Goal: Information Seeking & Learning: Check status

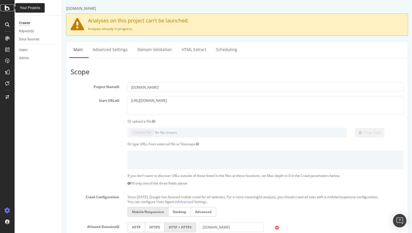
click at [8, 6] on icon at bounding box center [7, 7] width 5 height 7
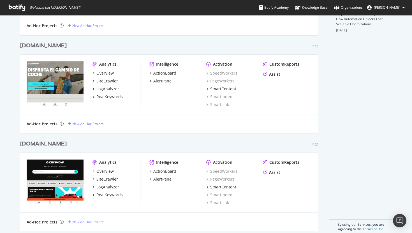
scroll to position [238, 0]
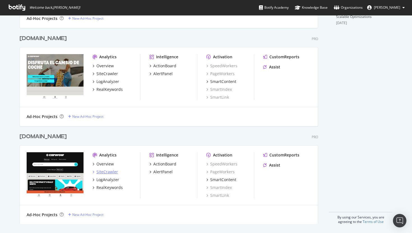
click at [106, 173] on div "SiteCrawler" at bounding box center [107, 172] width 22 height 6
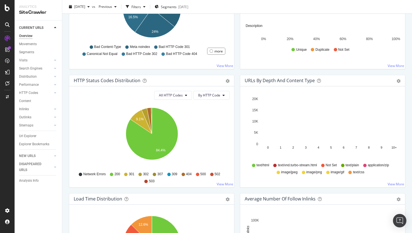
scroll to position [246, 0]
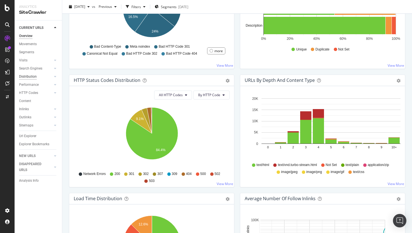
click at [32, 75] on div "Distribution" at bounding box center [28, 77] width 18 height 6
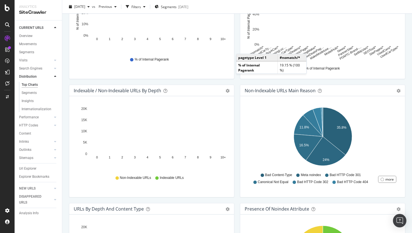
scroll to position [162, 0]
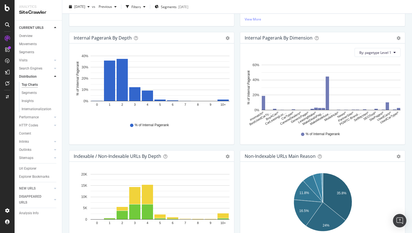
click at [273, 116] on text "BuyACar/*" at bounding box center [272, 116] width 14 height 10
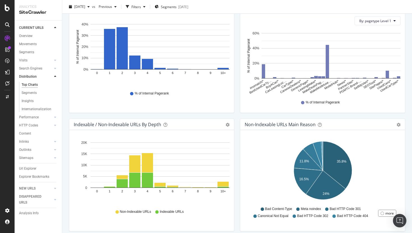
scroll to position [192, 0]
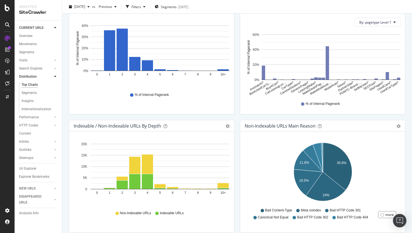
click at [271, 87] on text "BuyACar/*" at bounding box center [272, 85] width 14 height 10
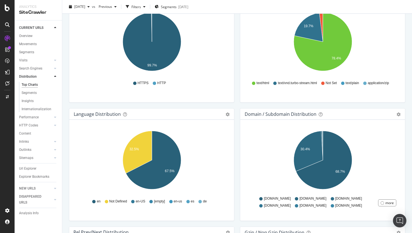
scroll to position [572, 0]
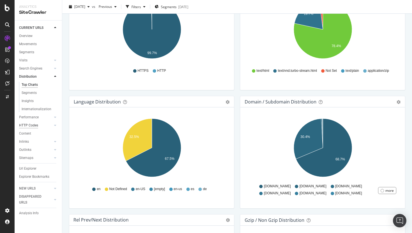
click at [32, 128] on div "HTTP Codes" at bounding box center [28, 126] width 19 height 6
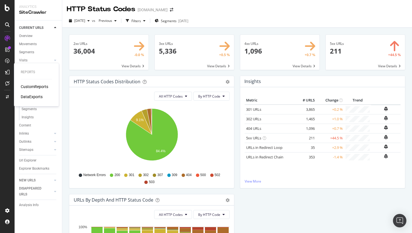
click at [36, 87] on div "CustomReports" at bounding box center [34, 87] width 27 height 6
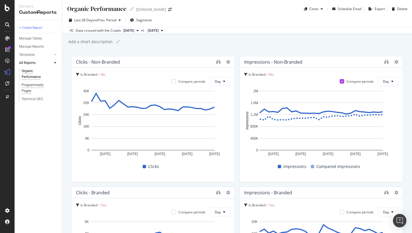
click at [32, 83] on div "Programmatic Pages" at bounding box center [37, 88] width 31 height 12
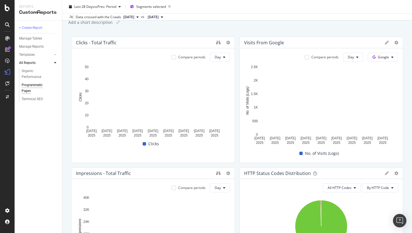
scroll to position [68, 0]
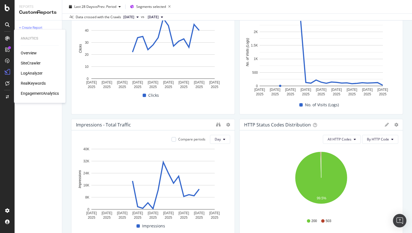
click at [32, 65] on div "SiteCrawler" at bounding box center [31, 63] width 20 height 6
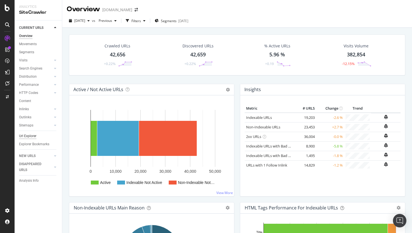
click at [27, 138] on div "Url Explorer" at bounding box center [27, 136] width 17 height 6
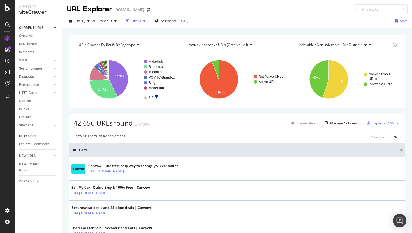
click at [141, 22] on div "Filters" at bounding box center [137, 21] width 10 height 5
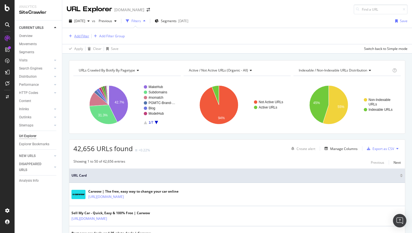
click at [80, 38] on div "Add Filter" at bounding box center [81, 36] width 15 height 5
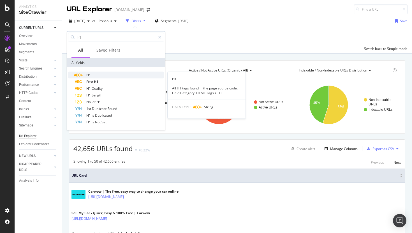
type input "h1"
click at [99, 75] on div "H1" at bounding box center [119, 75] width 89 height 7
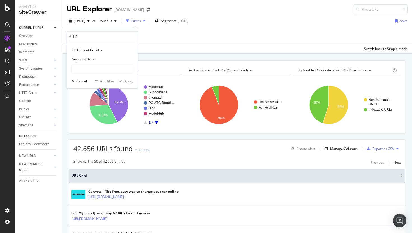
click at [93, 51] on span "On Current Crawl" at bounding box center [85, 50] width 27 height 5
click at [119, 49] on div "On Current Crawl" at bounding box center [103, 50] width 62 height 9
click at [86, 60] on span "Any equal to" at bounding box center [81, 59] width 19 height 5
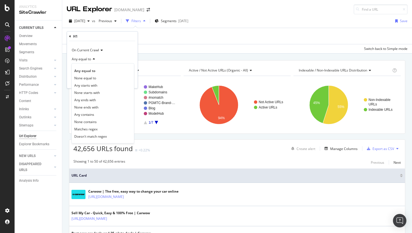
click at [126, 57] on div "Any equal to" at bounding box center [103, 59] width 62 height 9
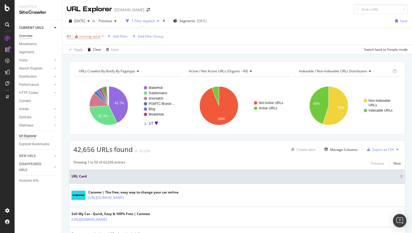
click at [30, 34] on div "Overview" at bounding box center [25, 36] width 13 height 6
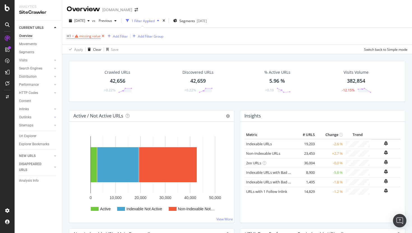
click at [102, 34] on icon at bounding box center [103, 36] width 5 height 6
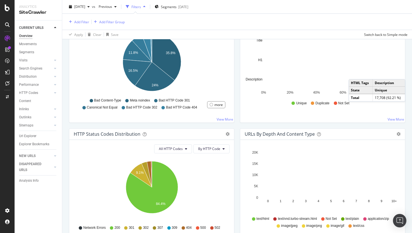
scroll to position [184, 0]
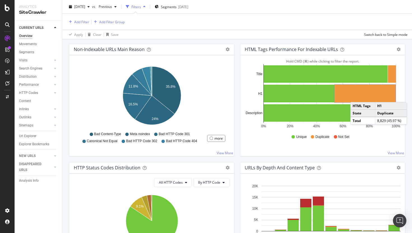
click at [356, 96] on rect "A chart." at bounding box center [365, 94] width 61 height 18
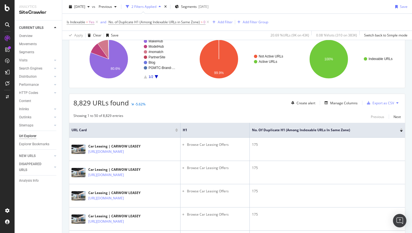
scroll to position [74, 0]
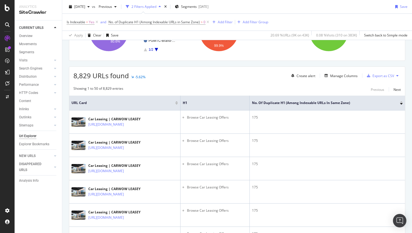
click at [402, 102] on div at bounding box center [401, 101] width 3 height 1
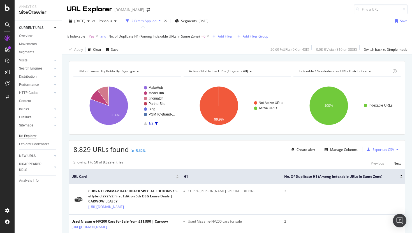
scroll to position [87, 0]
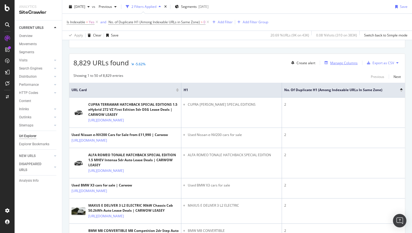
click at [335, 63] on div "Manage Columns" at bounding box center [343, 63] width 27 height 5
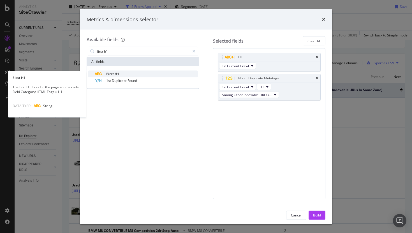
type input "first h1"
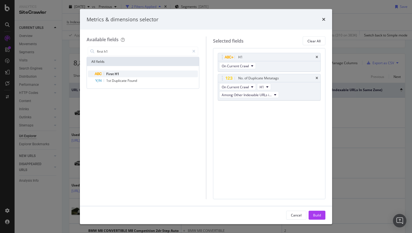
click at [125, 74] on div "First H1" at bounding box center [146, 74] width 103 height 7
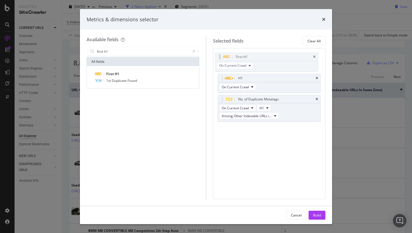
drag, startPoint x: 226, startPoint y: 108, endPoint x: 223, endPoint y: 57, distance: 50.8
click at [223, 57] on body "Analytics SiteCrawler CURRENT URLS Overview Movements Segments Visits Analysis …" at bounding box center [206, 116] width 412 height 233
click at [319, 217] on div "Build" at bounding box center [317, 215] width 8 height 5
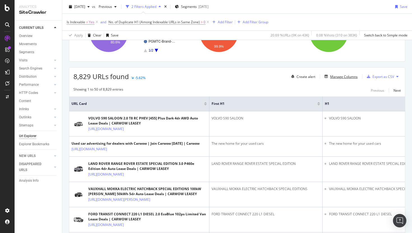
scroll to position [130, 0]
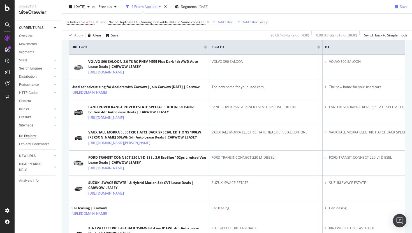
click at [319, 46] on div at bounding box center [318, 45] width 3 height 1
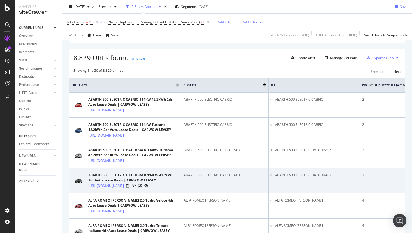
scroll to position [91, 0]
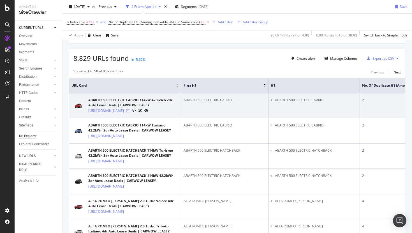
click at [130, 112] on icon at bounding box center [127, 110] width 3 height 3
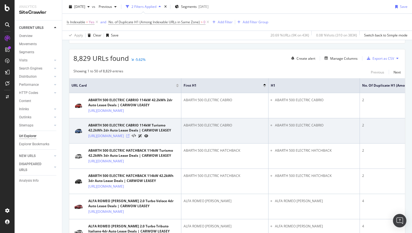
click at [130, 138] on icon at bounding box center [127, 135] width 3 height 3
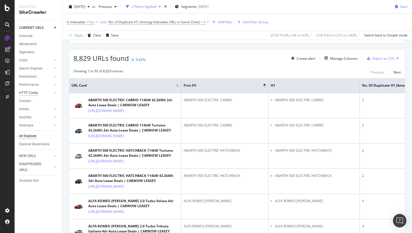
click at [29, 93] on div "HTTP Codes" at bounding box center [28, 93] width 19 height 6
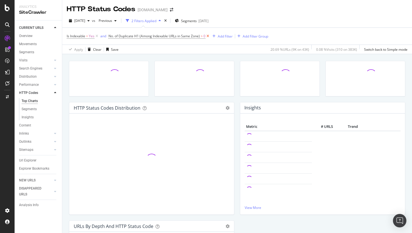
click at [208, 36] on icon at bounding box center [208, 36] width 5 height 6
click at [96, 37] on icon at bounding box center [97, 36] width 5 height 6
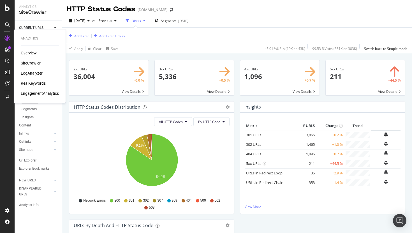
click at [27, 72] on div "LogAnalyzer" at bounding box center [32, 73] width 22 height 6
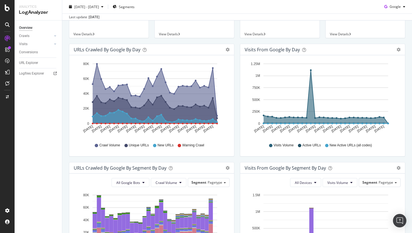
scroll to position [176, 0]
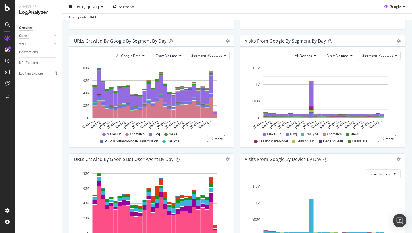
click at [26, 35] on div "Crawls" at bounding box center [24, 36] width 10 height 6
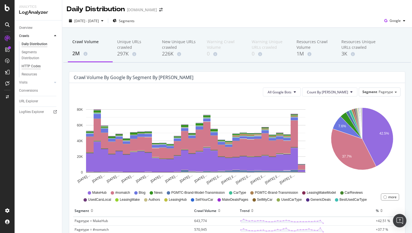
click at [36, 66] on div "HTTP Codes" at bounding box center [31, 66] width 19 height 6
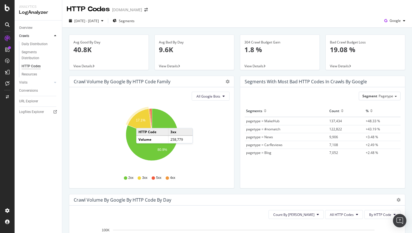
click at [142, 123] on icon "A chart." at bounding box center [140, 122] width 24 height 26
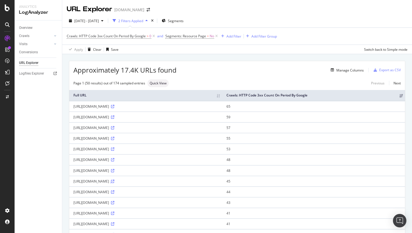
click at [114, 183] on icon at bounding box center [112, 181] width 3 height 3
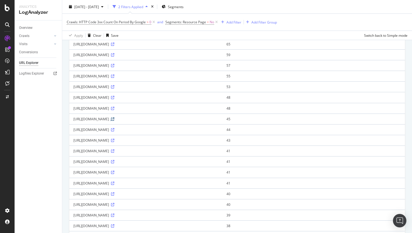
scroll to position [63, 0]
click at [25, 58] on div "Overview SiteCrawler LogAnalyzer RealKeywords EngagementAnalytics" at bounding box center [40, 73] width 38 height 46
click at [24, 61] on div "SiteCrawler" at bounding box center [31, 63] width 20 height 6
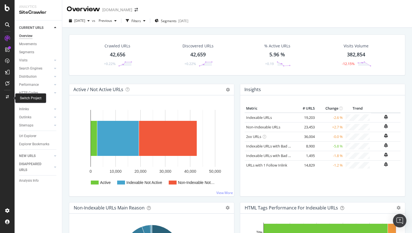
click at [28, 96] on div "Switch Project" at bounding box center [31, 98] width 22 height 5
click at [32, 91] on div "HTTP Codes" at bounding box center [28, 93] width 19 height 6
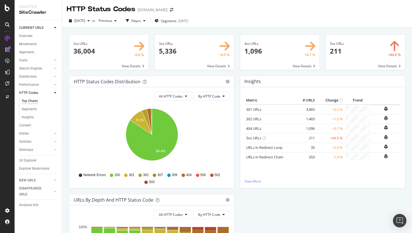
click at [197, 52] on span at bounding box center [194, 52] width 79 height 35
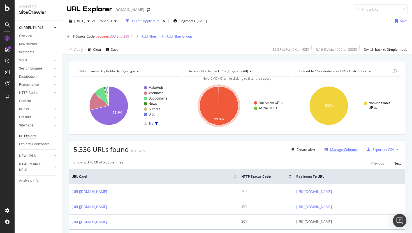
click at [339, 151] on div "Manage Columns" at bounding box center [343, 149] width 27 height 5
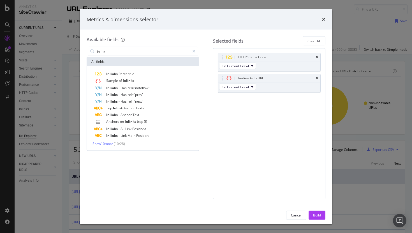
type input "inlink"
click at [110, 146] on div "Inlinks Percentile Sample of Inlinks Inlinks - Has rel="nofollow" Inlinks - Has…" at bounding box center [143, 108] width 112 height 84
click at [113, 144] on span "Show 10 more" at bounding box center [103, 143] width 21 height 5
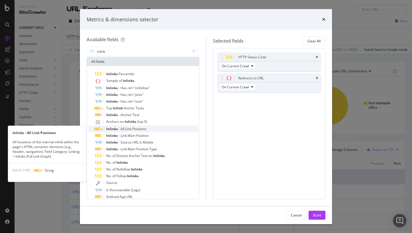
scroll to position [19, 0]
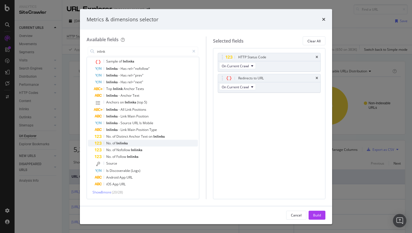
click at [145, 142] on div "No. of Inlinks" at bounding box center [146, 143] width 103 height 7
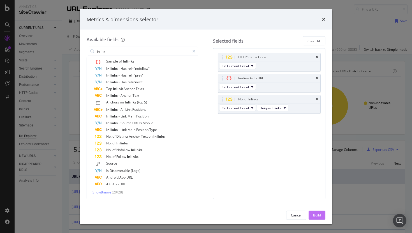
click at [317, 216] on div "Build" at bounding box center [317, 215] width 8 height 5
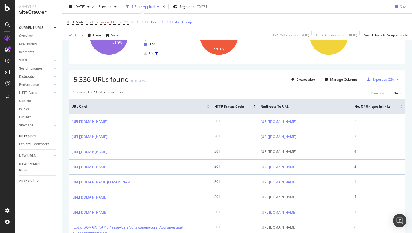
scroll to position [0, 41]
click at [402, 107] on div at bounding box center [401, 107] width 3 height 1
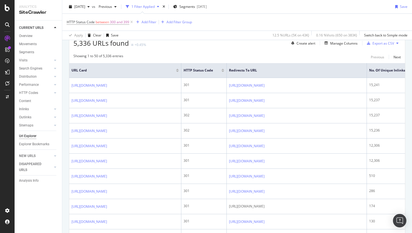
scroll to position [107, 0]
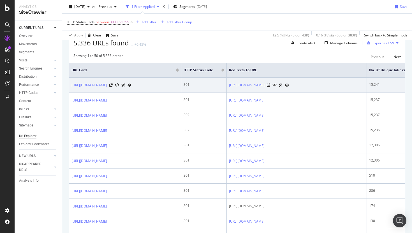
click at [132, 88] on div at bounding box center [120, 85] width 22 height 6
click at [113, 87] on icon at bounding box center [110, 85] width 3 height 3
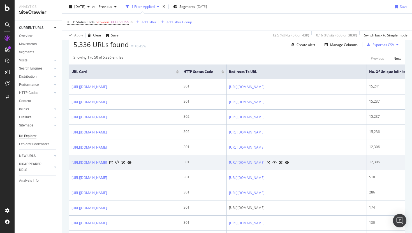
scroll to position [109, 0]
